Goal: Transaction & Acquisition: Purchase product/service

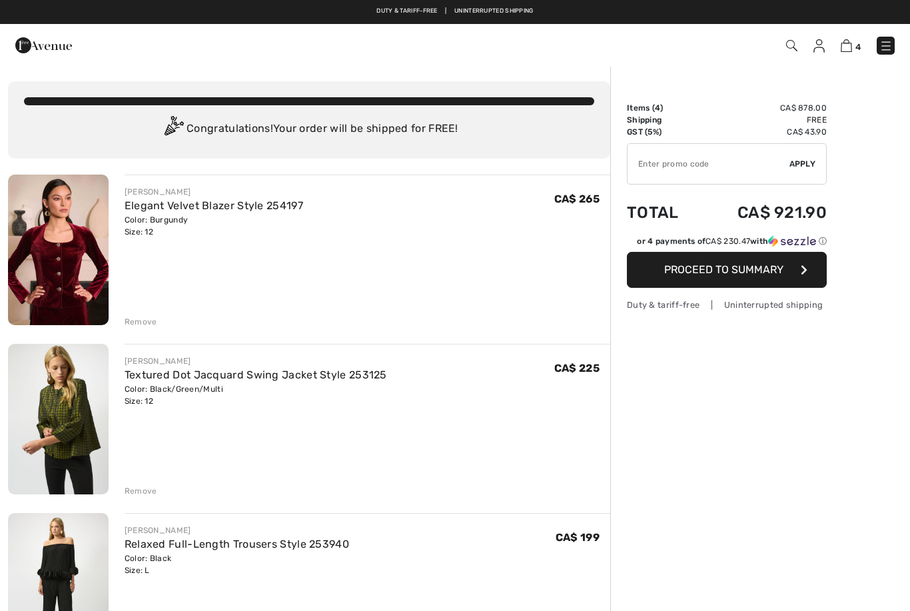
click at [827, 41] on span "4" at bounding box center [642, 46] width 505 height 18
click at [833, 44] on span "4" at bounding box center [642, 46] width 505 height 18
click at [823, 42] on img at bounding box center [818, 45] width 11 height 13
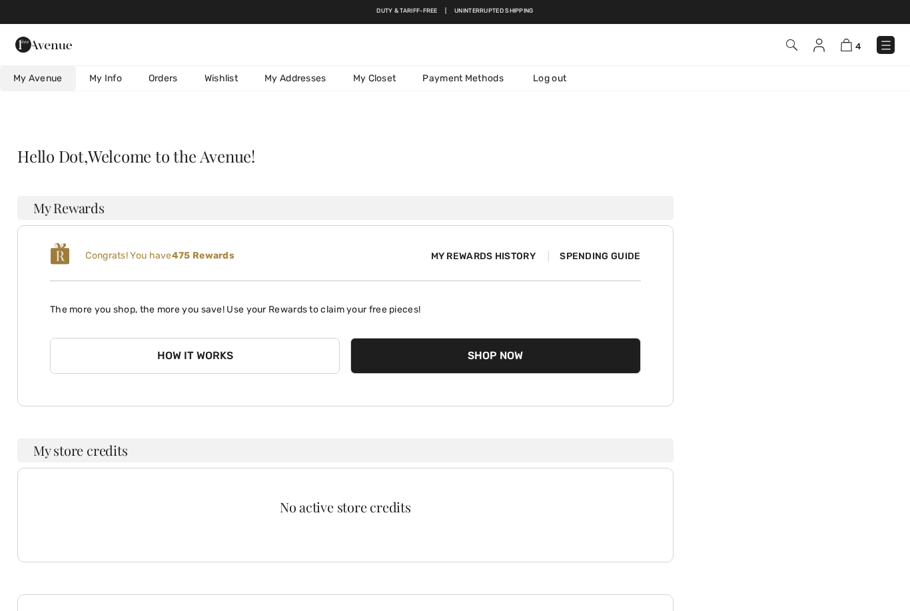
click at [219, 76] on link "Wishlist" at bounding box center [221, 78] width 60 height 25
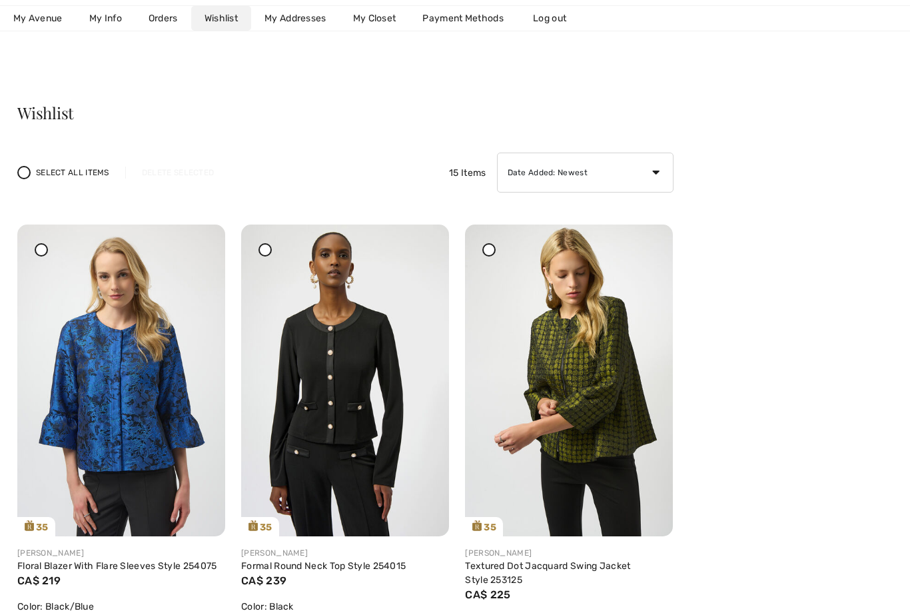
scroll to position [45, 0]
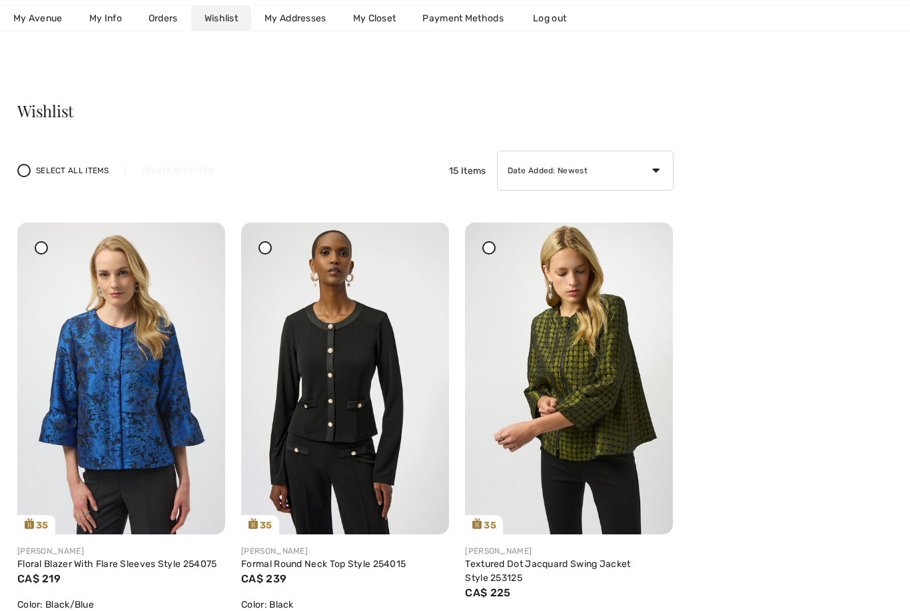
click at [155, 560] on link "Floral Blazer With Flare Sleeves Style 254075" at bounding box center [117, 563] width 200 height 11
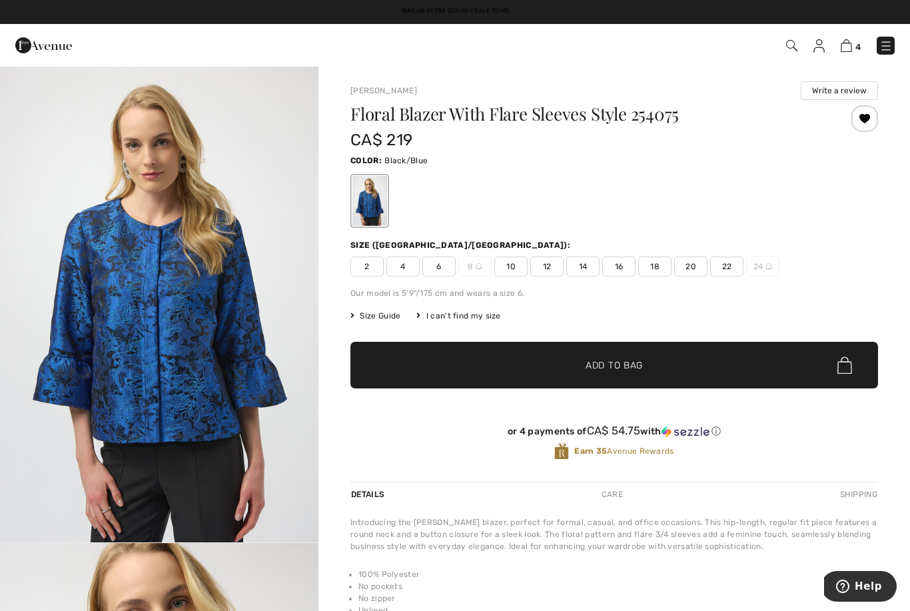
click at [539, 264] on span "12" at bounding box center [546, 266] width 33 height 20
click at [736, 372] on span "✔ Added to Bag Add to Bag" at bounding box center [614, 365] width 528 height 47
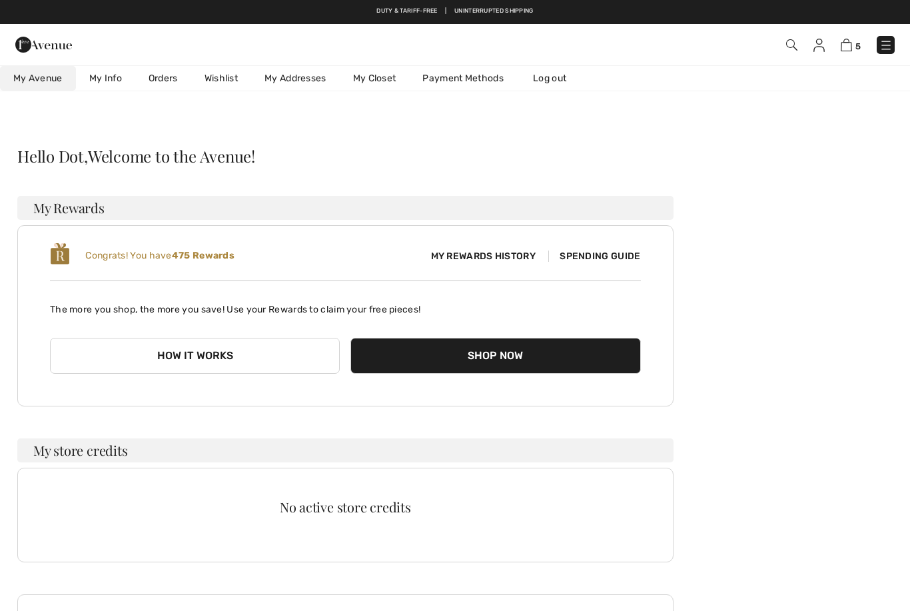
click at [223, 69] on link "Wishlist" at bounding box center [221, 78] width 60 height 25
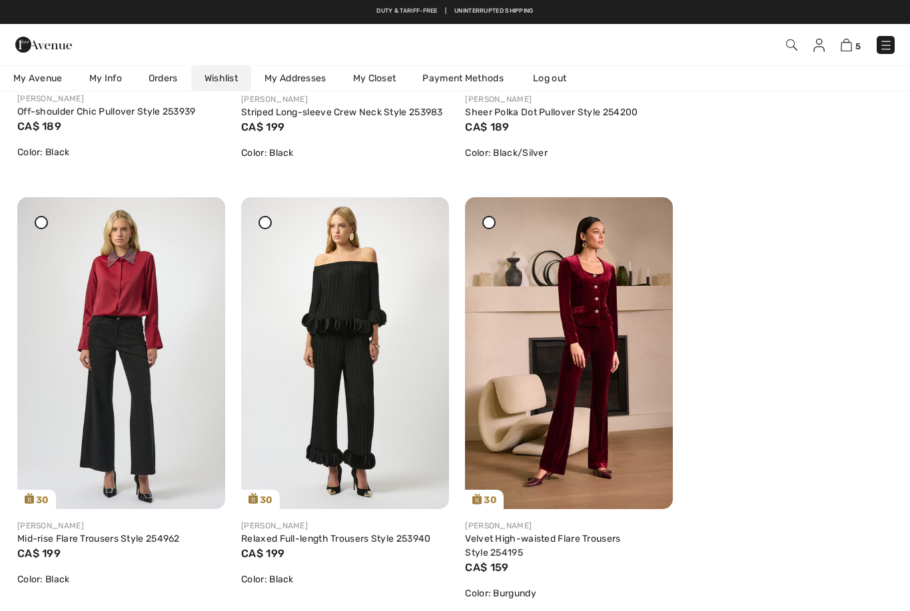
scroll to position [1363, 0]
click at [119, 545] on link "Mid-rise Flare Trousers Style 254962" at bounding box center [98, 539] width 163 height 11
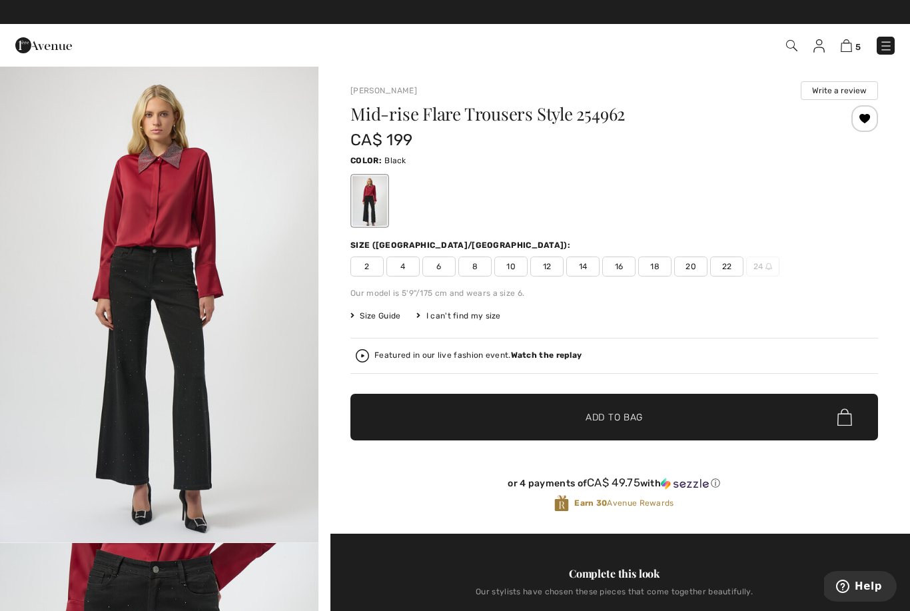
click at [372, 318] on span "Size Guide" at bounding box center [375, 316] width 50 height 12
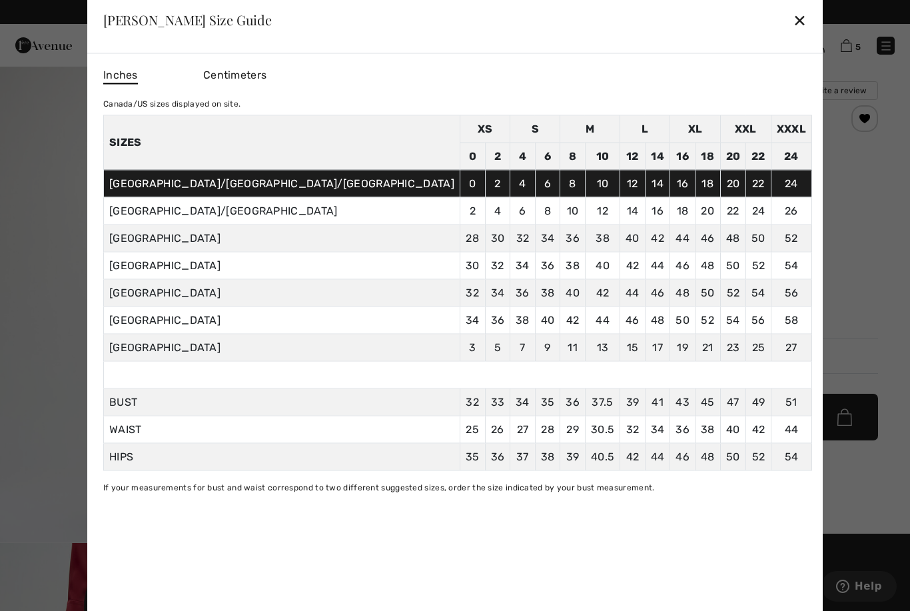
click at [793, 20] on div "✕" at bounding box center [800, 20] width 14 height 28
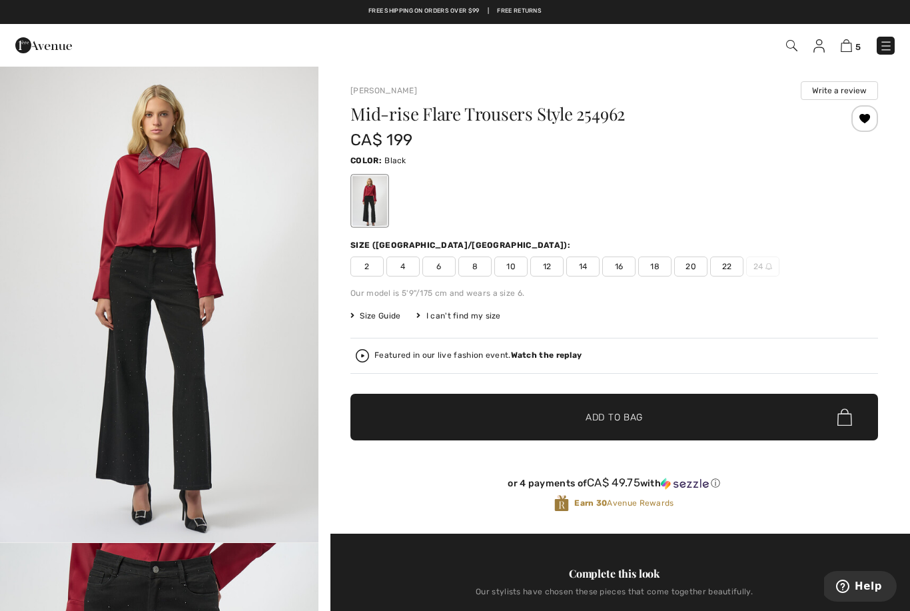
click at [546, 266] on span "12" at bounding box center [546, 266] width 33 height 20
click at [672, 426] on span "✔ Added to Bag Add to Bag" at bounding box center [614, 417] width 528 height 47
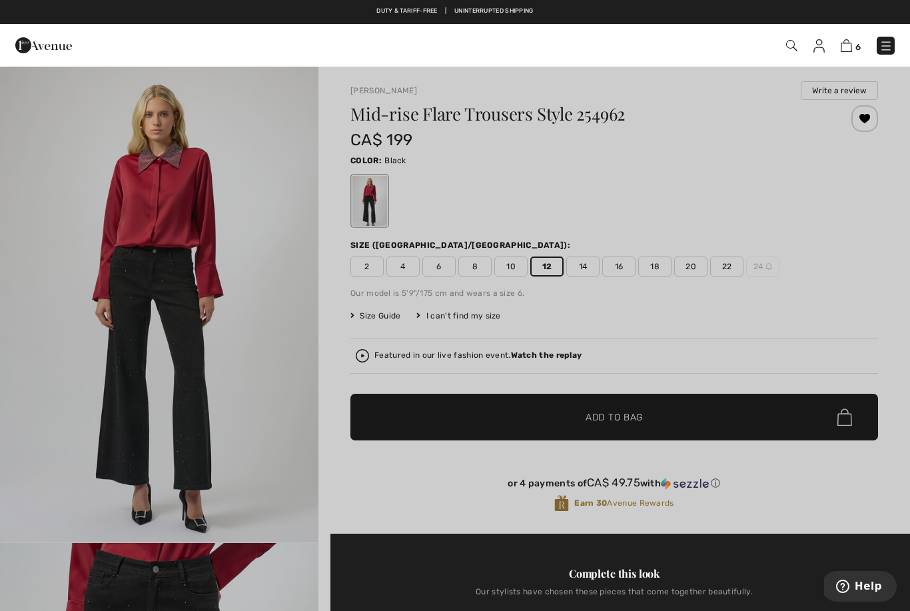
click at [186, 334] on div at bounding box center [455, 305] width 910 height 611
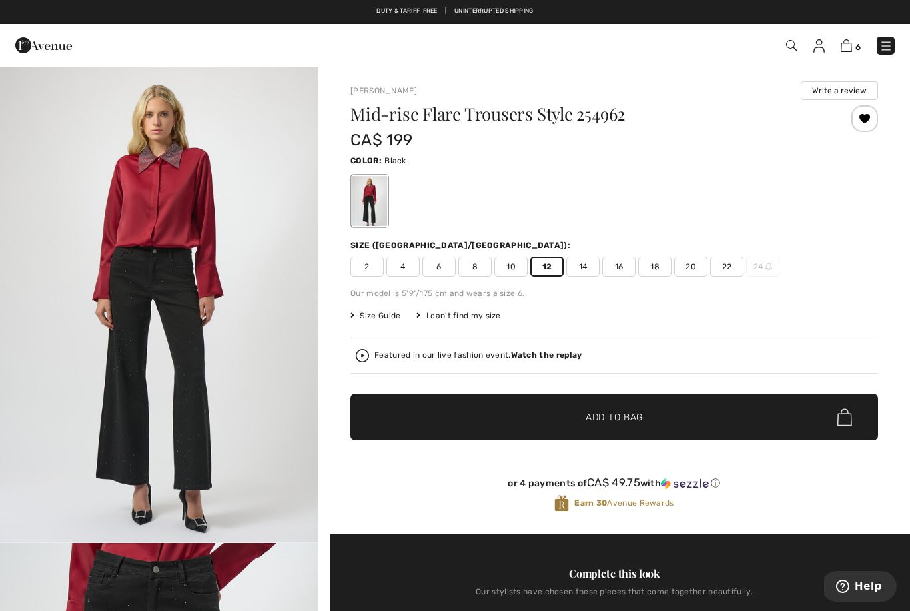
click at [193, 221] on img "1 / 6" at bounding box center [159, 303] width 318 height 477
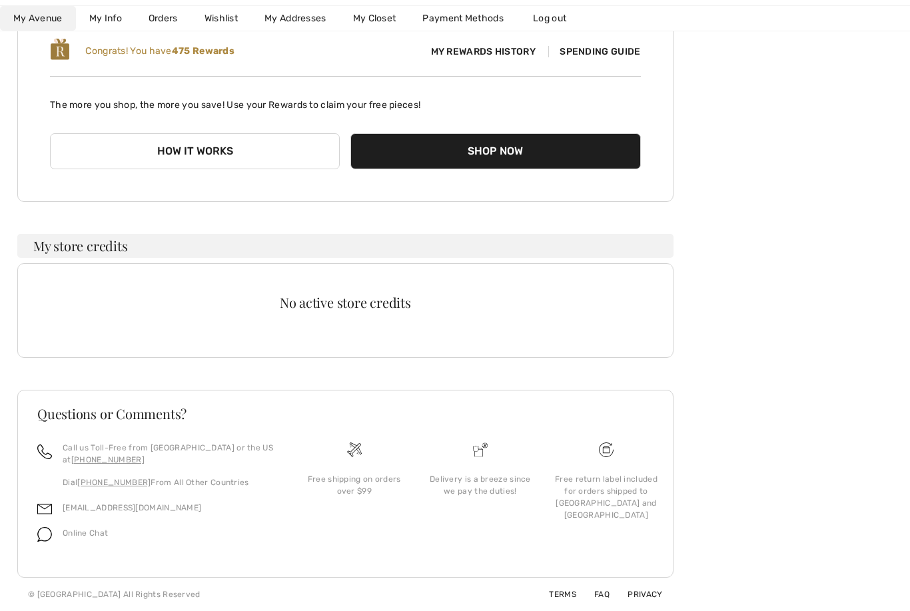
click at [228, 6] on link "Wishlist" at bounding box center [221, 18] width 60 height 25
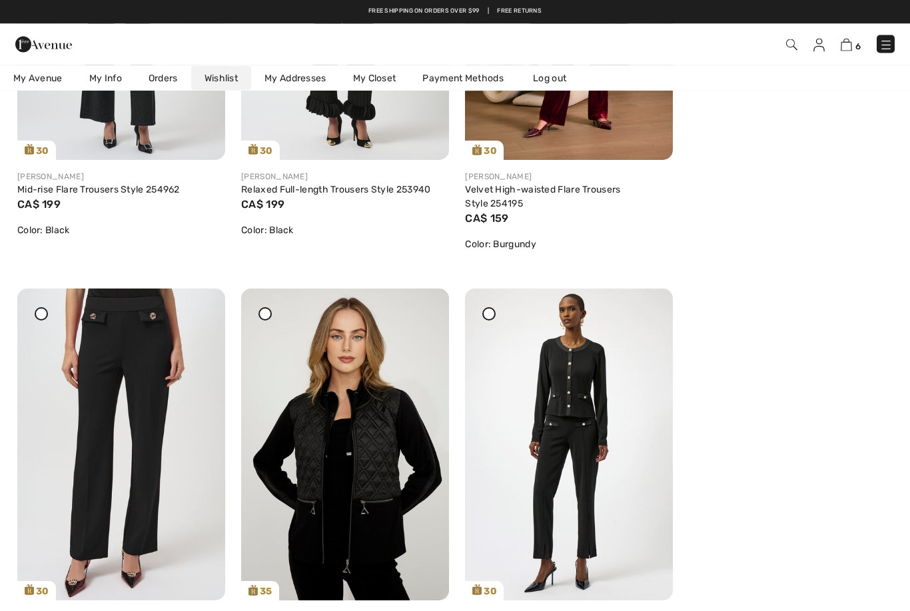
scroll to position [1710, 0]
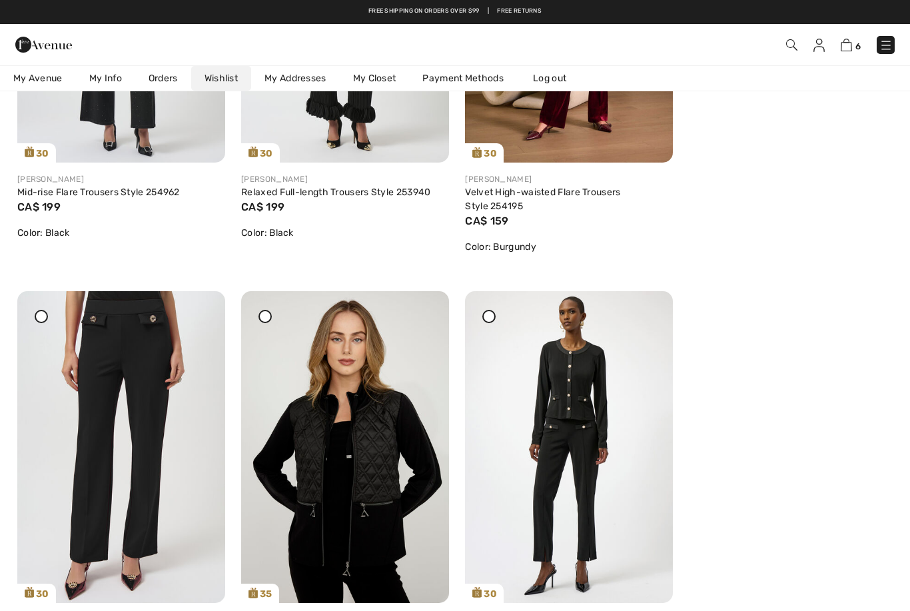
click at [139, 381] on img at bounding box center [121, 447] width 208 height 312
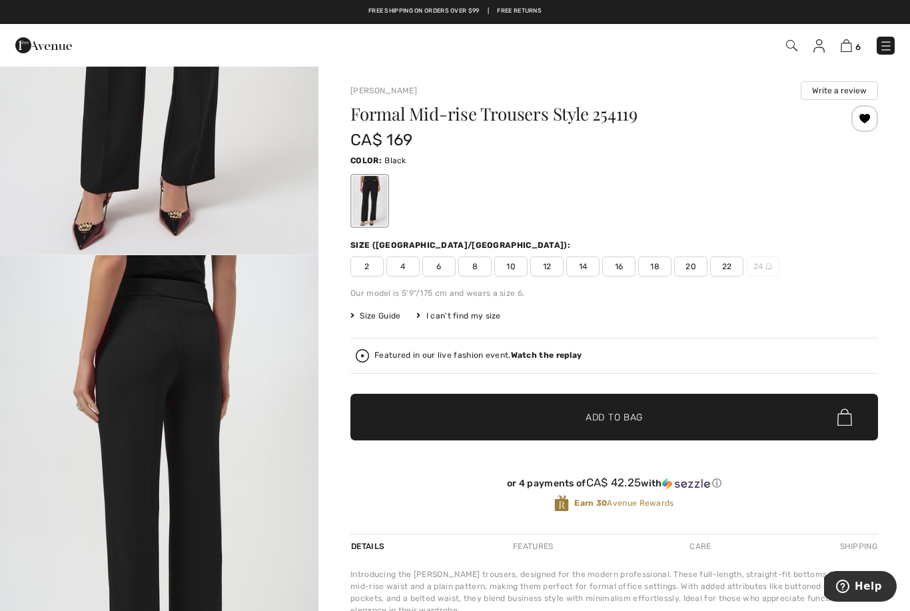
click at [863, 115] on div at bounding box center [864, 118] width 27 height 27
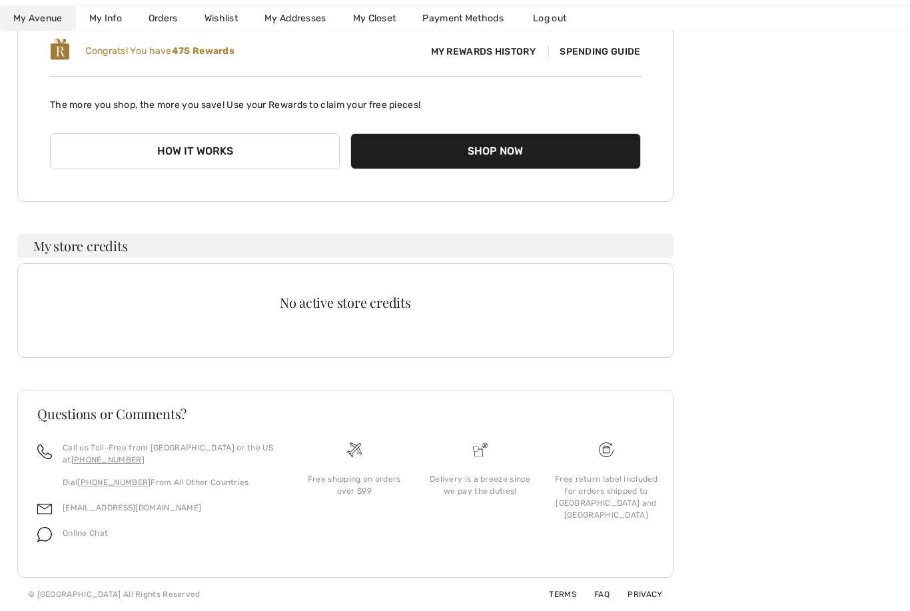
click at [215, 10] on link "Wishlist" at bounding box center [221, 18] width 60 height 25
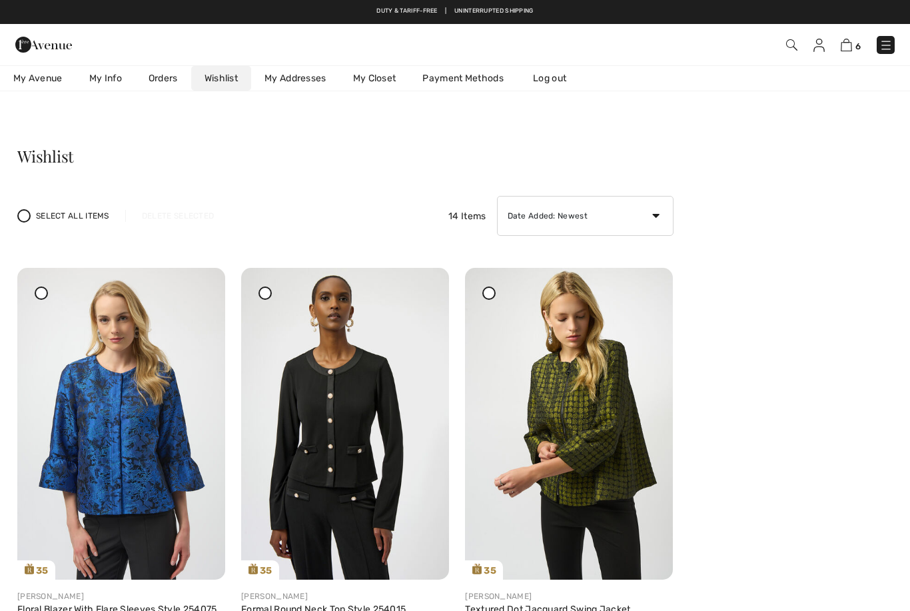
click at [883, 41] on img at bounding box center [885, 45] width 13 height 13
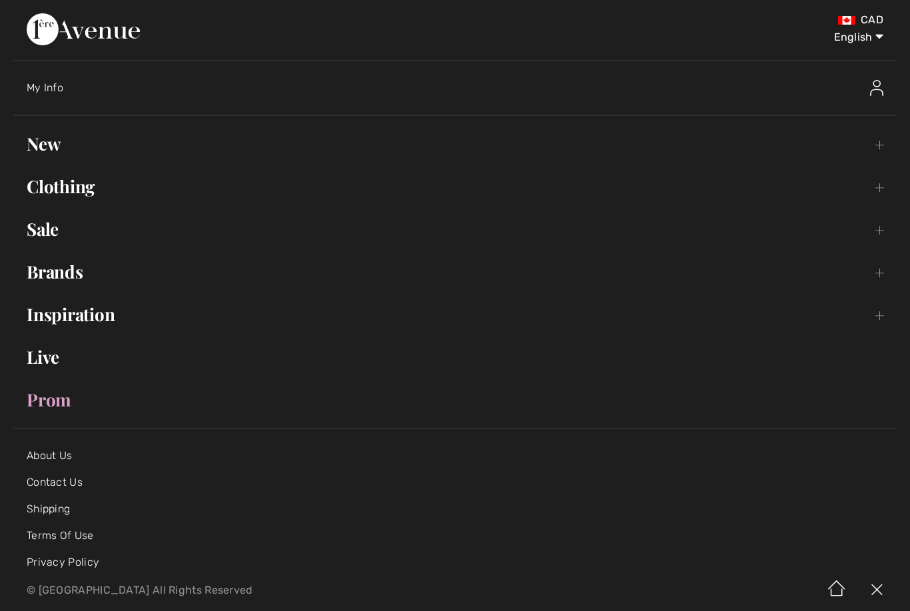
click at [79, 178] on link "Clothing Toggle submenu" at bounding box center [454, 186] width 883 height 29
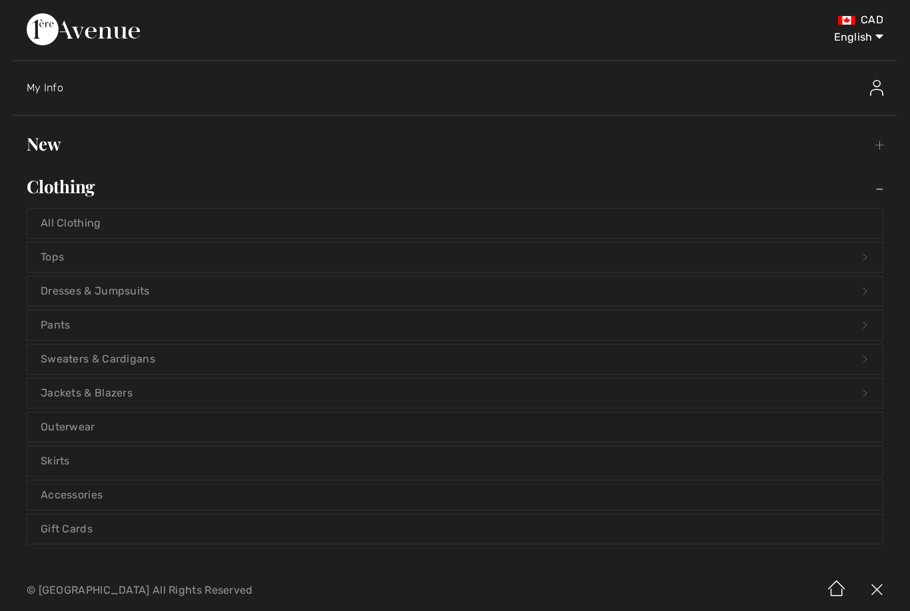
click at [53, 324] on link "Pants Open submenu" at bounding box center [454, 324] width 855 height 29
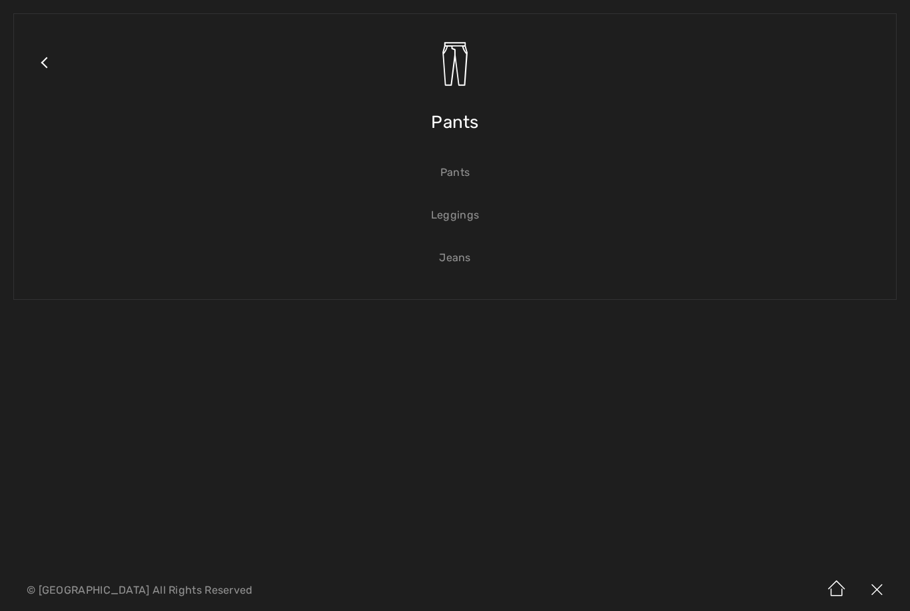
click at [447, 172] on link "Pants" at bounding box center [454, 172] width 855 height 29
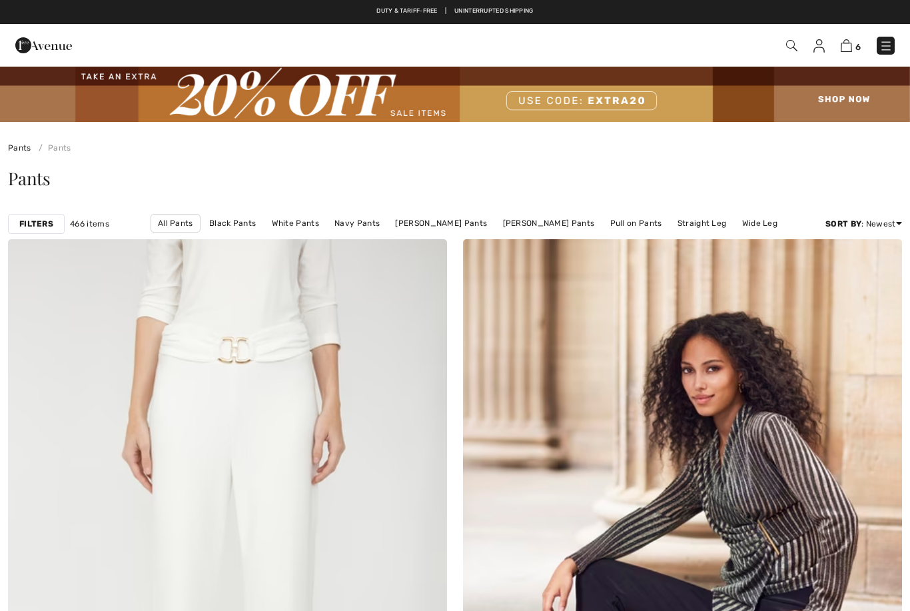
checkbox input "true"
click at [247, 229] on link "Black Pants" at bounding box center [233, 223] width 60 height 17
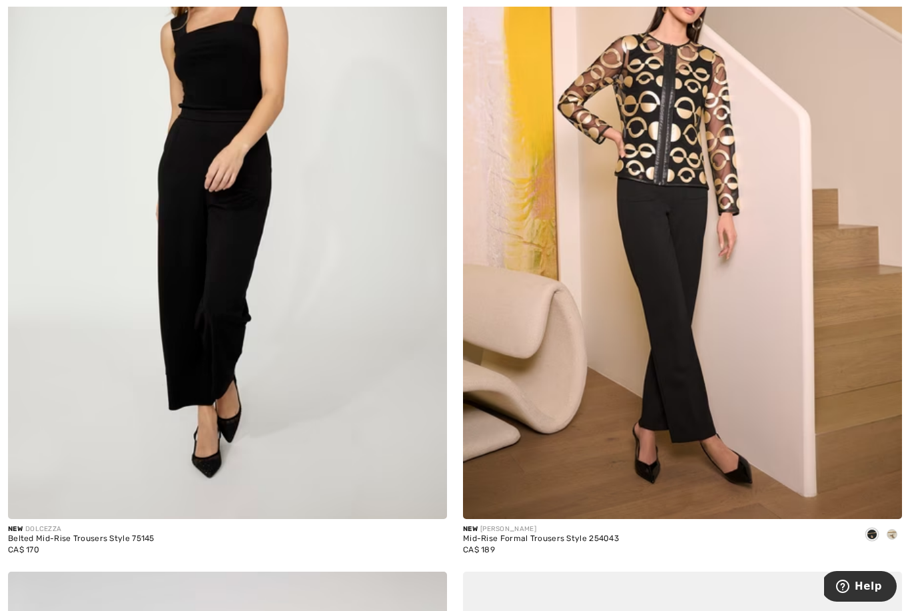
scroll to position [7629, 0]
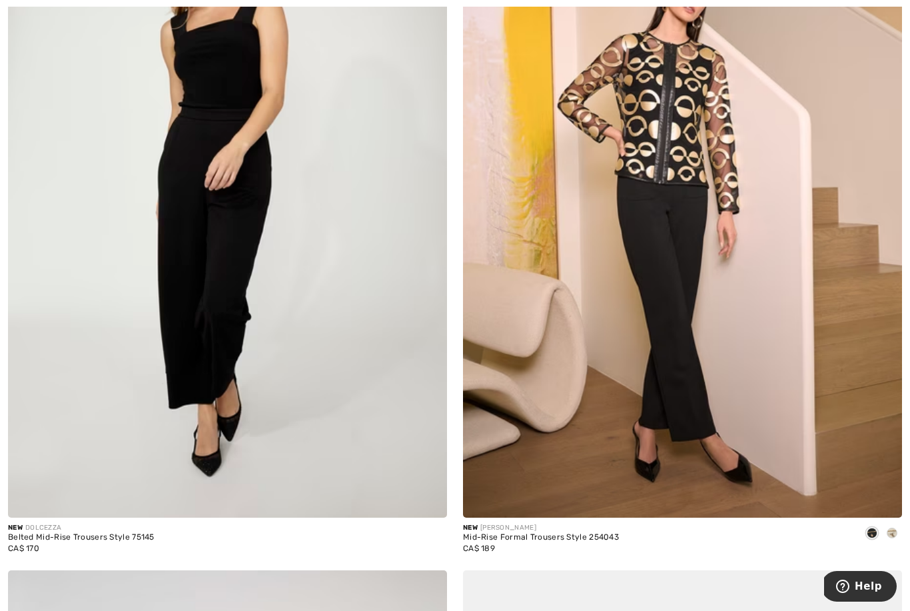
click at [546, 533] on div "Mid-Rise Formal Trousers Style 254043" at bounding box center [541, 537] width 156 height 9
click at [557, 533] on div "Mid-Rise Formal Trousers Style 254043" at bounding box center [541, 537] width 156 height 9
click at [516, 537] on div "Mid-Rise Formal Trousers Style 254043" at bounding box center [541, 537] width 156 height 9
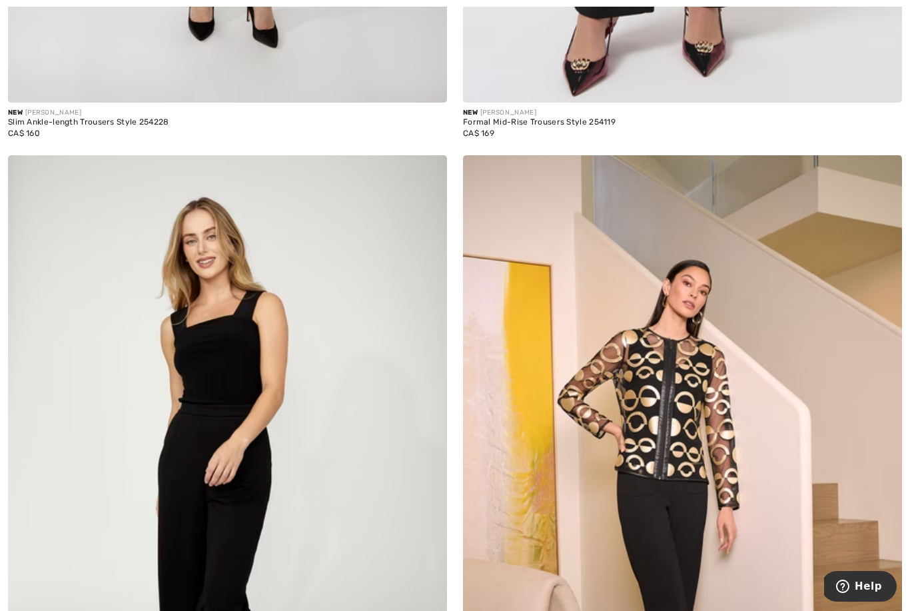
scroll to position [7341, 0]
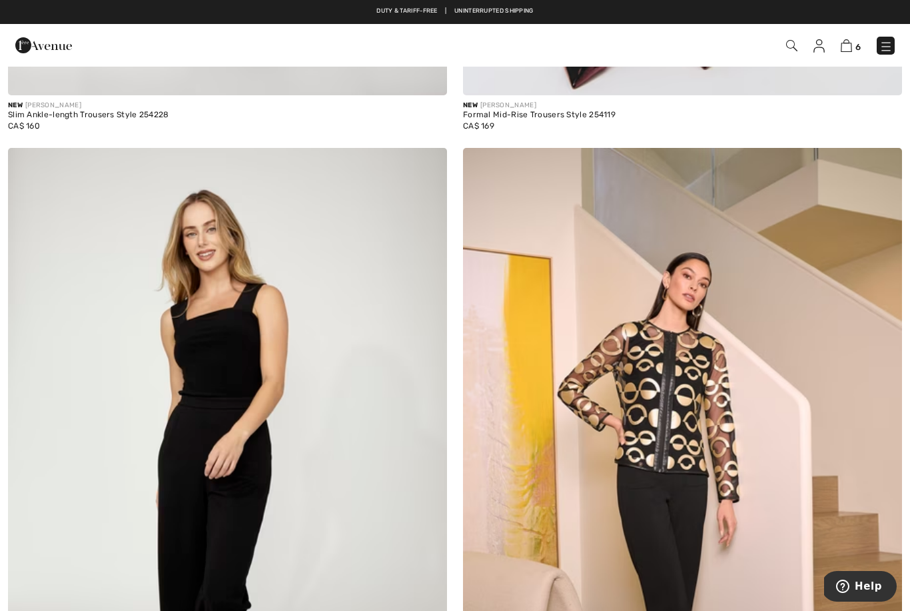
click at [778, 408] on img at bounding box center [682, 477] width 439 height 659
